Goal: Navigation & Orientation: Find specific page/section

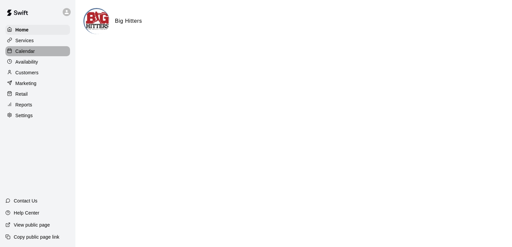
click at [35, 52] on div "Calendar" at bounding box center [37, 51] width 65 height 10
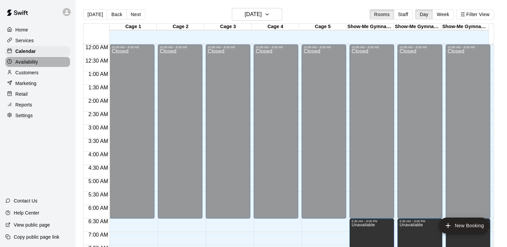
click at [43, 61] on div "Availability" at bounding box center [37, 62] width 65 height 10
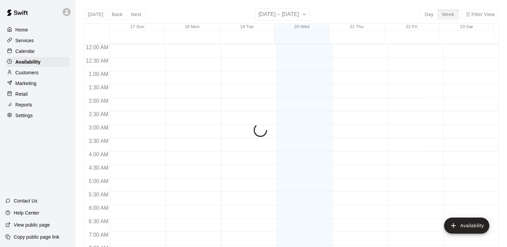
scroll to position [247, 0]
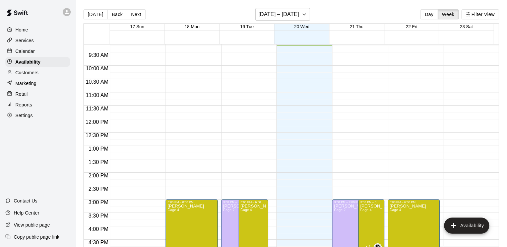
click at [34, 76] on p "Customers" at bounding box center [26, 72] width 23 height 7
